Goal: Transaction & Acquisition: Subscribe to service/newsletter

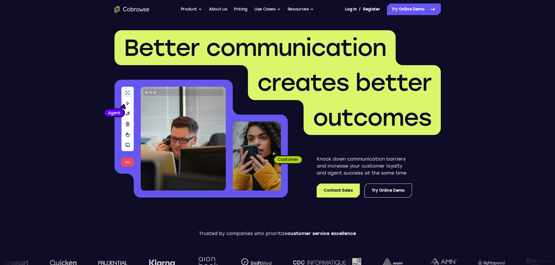
click at [243, 10] on link "Pricing" at bounding box center [240, 9] width 13 height 12
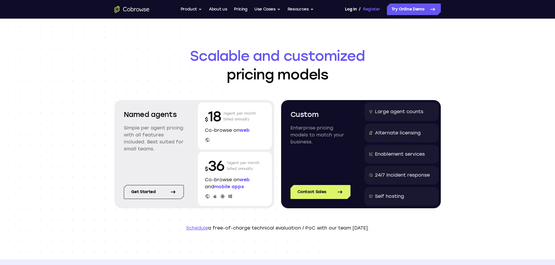
click at [371, 9] on link "Register" at bounding box center [371, 9] width 17 height 12
